Goal: Task Accomplishment & Management: Use online tool/utility

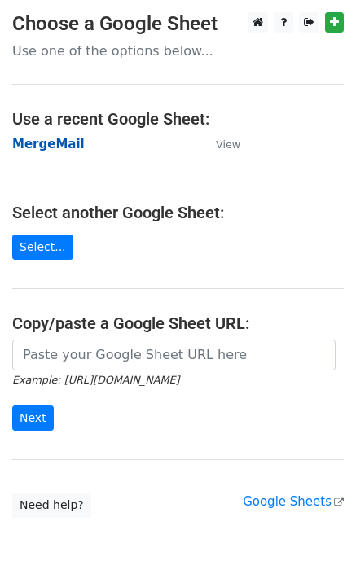
click at [68, 151] on strong "MergeMail" at bounding box center [48, 144] width 72 height 15
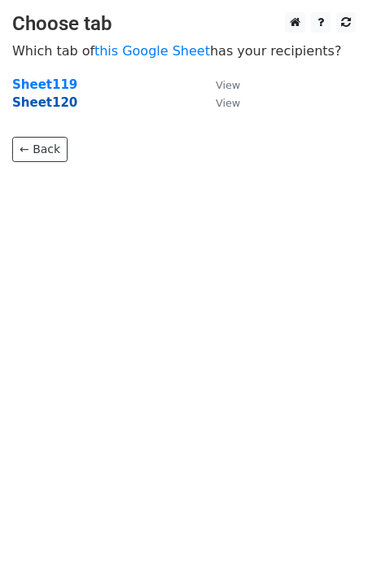
click at [41, 109] on strong "Sheet120" at bounding box center [44, 102] width 65 height 15
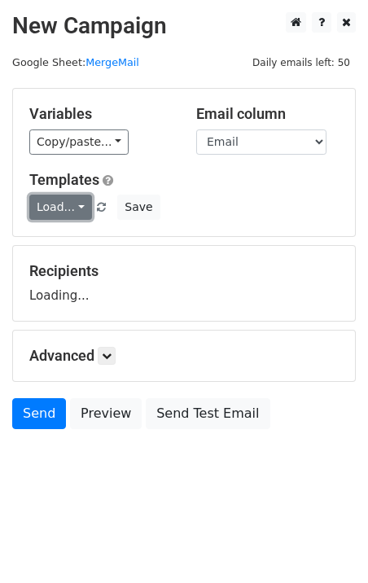
click at [63, 200] on link "Load..." at bounding box center [60, 207] width 63 height 25
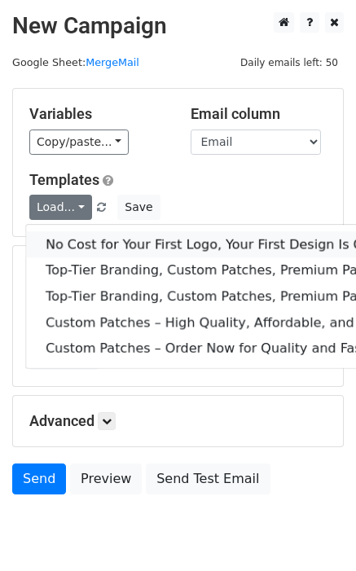
click at [96, 239] on link "No Cost for Your First Logo, Your First Design Is On Us!" at bounding box center [263, 244] width 475 height 26
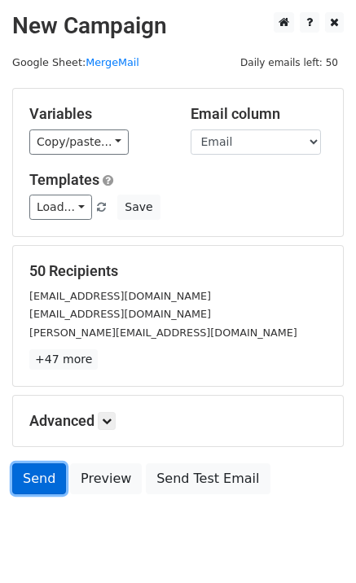
click at [46, 480] on link "Send" at bounding box center [39, 478] width 54 height 31
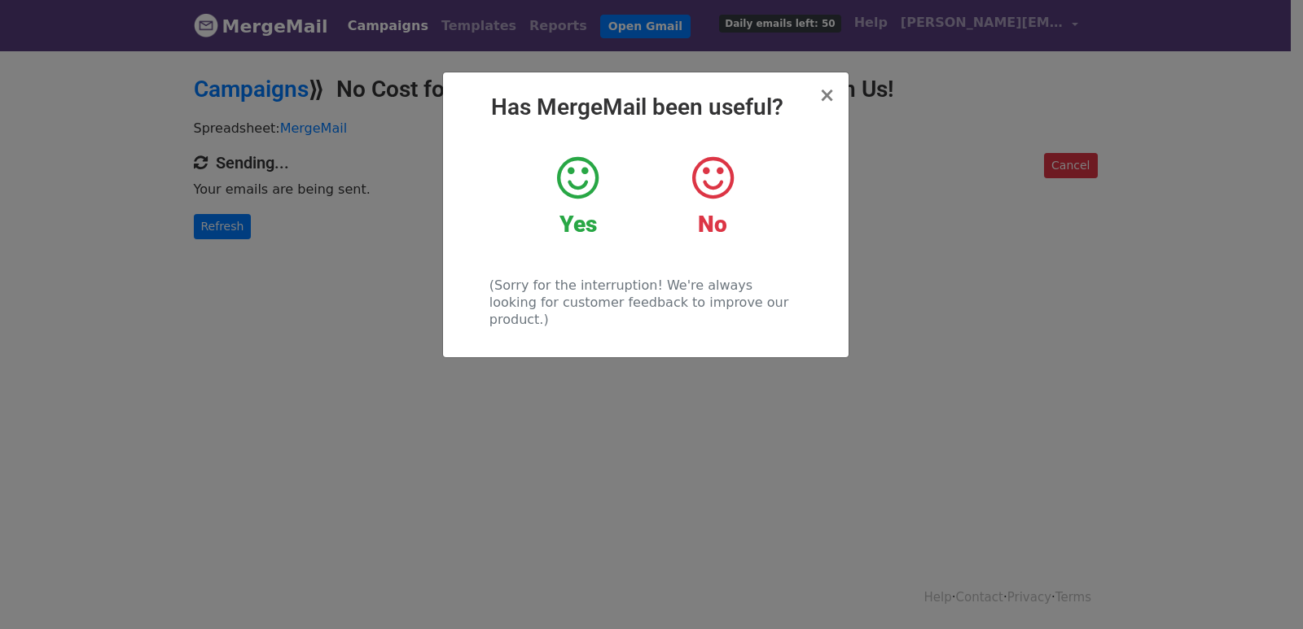
click at [318, 283] on div "× Has MergeMail been useful? Yes No (Sorry for the interruption! We're always l…" at bounding box center [651, 339] width 1303 height 581
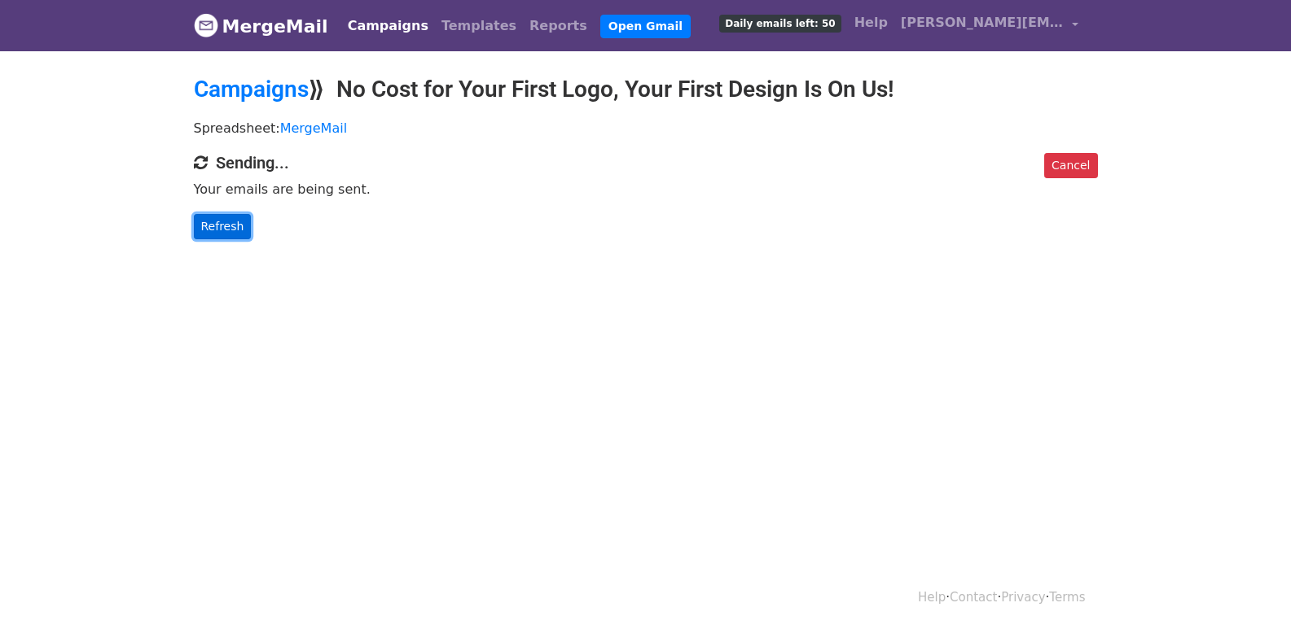
click at [223, 223] on link "Refresh" at bounding box center [223, 226] width 58 height 25
click at [229, 218] on link "Refresh" at bounding box center [223, 226] width 58 height 25
click at [237, 219] on link "Refresh" at bounding box center [223, 226] width 58 height 25
click at [211, 229] on link "Refresh" at bounding box center [223, 226] width 58 height 25
click at [231, 229] on link "Refresh" at bounding box center [223, 226] width 58 height 25
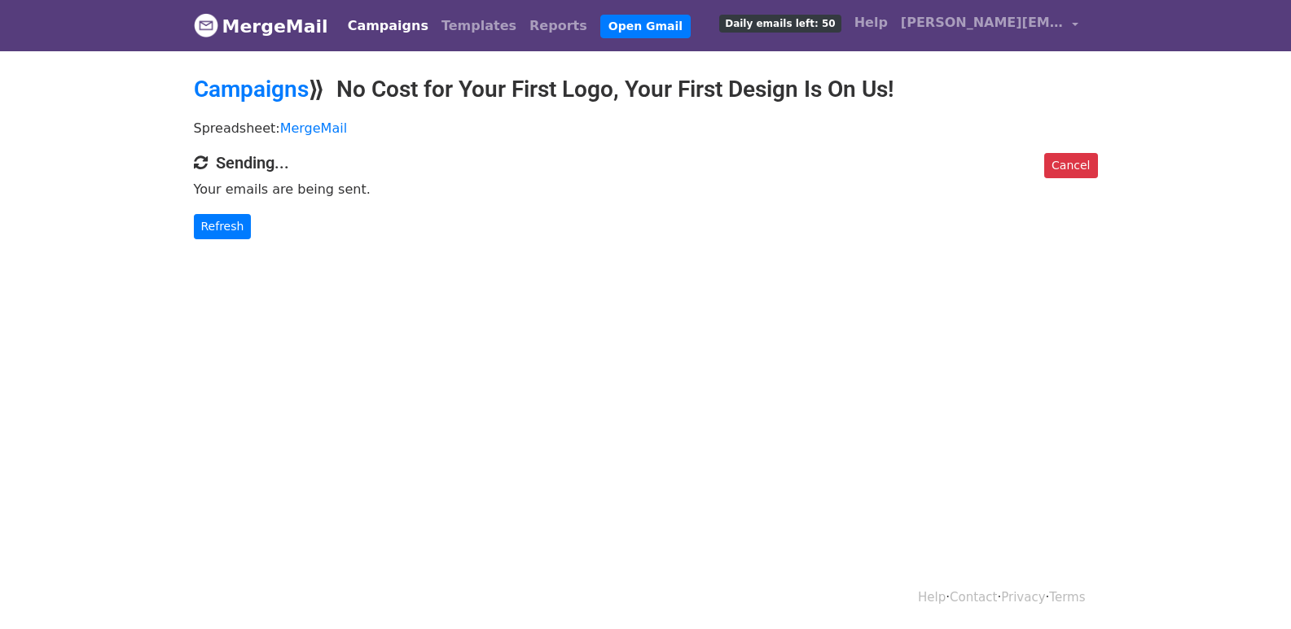
click at [228, 212] on div "Cancel Sending... Your emails are being sent. Refresh" at bounding box center [646, 196] width 928 height 86
click at [241, 228] on link "Refresh" at bounding box center [223, 226] width 58 height 25
click at [222, 226] on link "Refresh" at bounding box center [223, 226] width 58 height 25
click at [218, 225] on link "Refresh" at bounding box center [223, 226] width 58 height 25
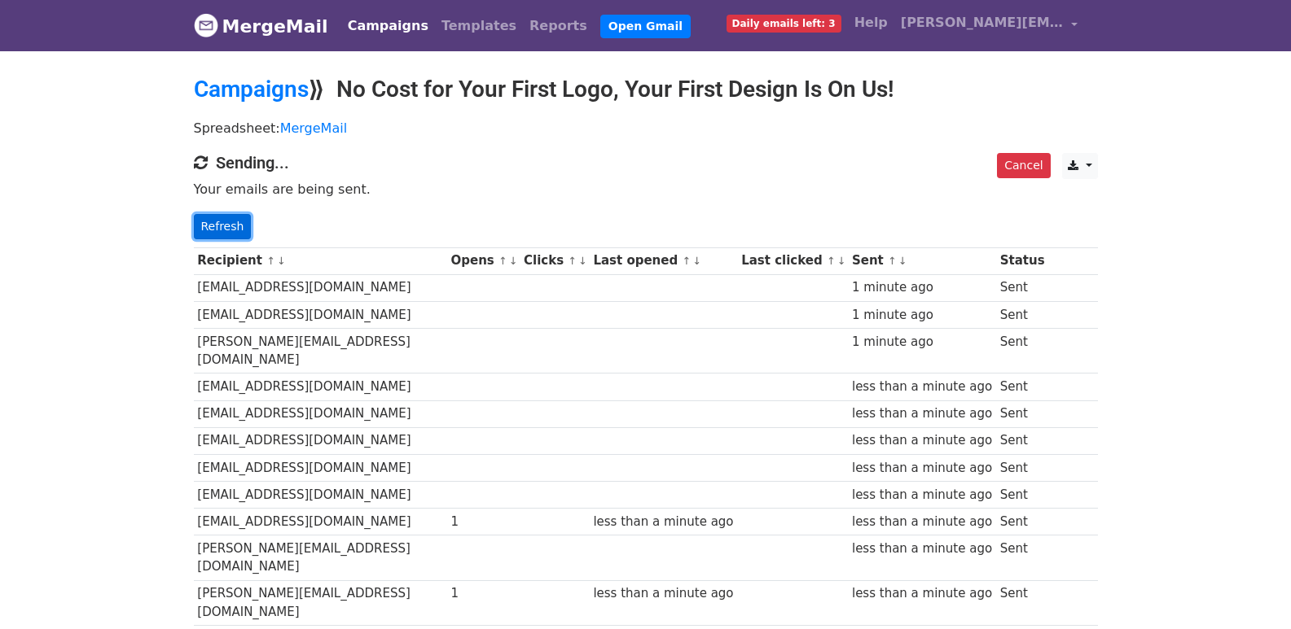
click at [214, 226] on link "Refresh" at bounding box center [223, 226] width 58 height 25
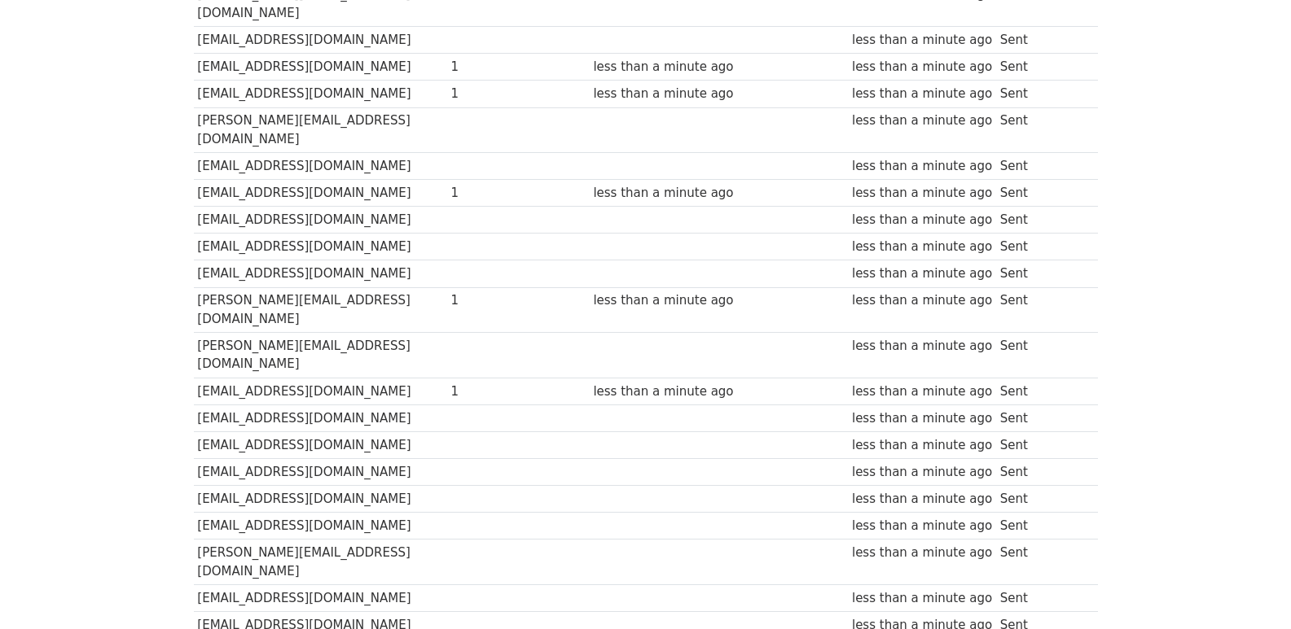
scroll to position [1119, 0]
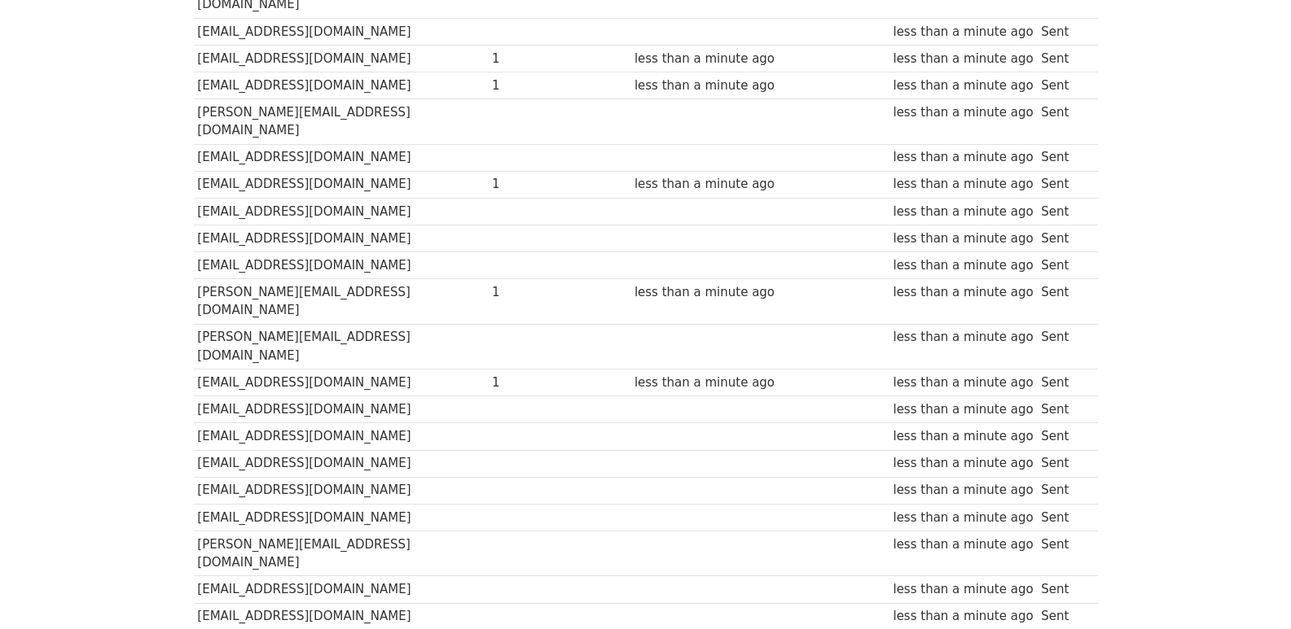
scroll to position [1133, 0]
